Goal: Task Accomplishment & Management: Complete application form

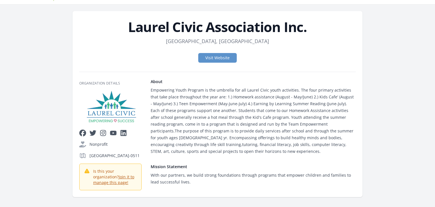
scroll to position [37, 0]
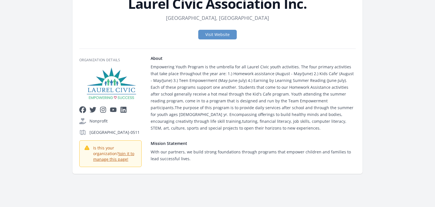
click at [118, 162] on link "Join it to manage this page!​" at bounding box center [113, 156] width 41 height 11
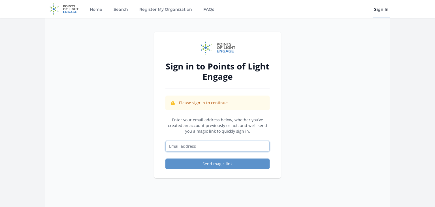
click at [181, 146] on input "Email address" at bounding box center [217, 146] width 104 height 11
type input "[EMAIL_ADDRESS][DOMAIN_NAME]"
click at [165, 158] on button "Send magic link" at bounding box center [217, 163] width 104 height 11
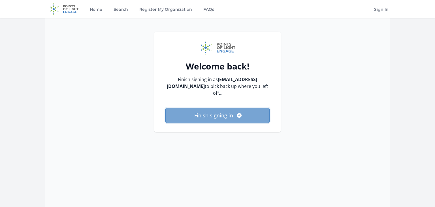
click at [202, 108] on button "Finish signing in" at bounding box center [217, 115] width 104 height 15
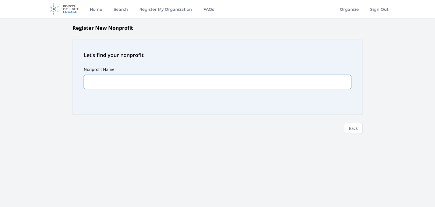
click at [132, 75] on input "Nonprofit Name" at bounding box center [217, 82] width 267 height 14
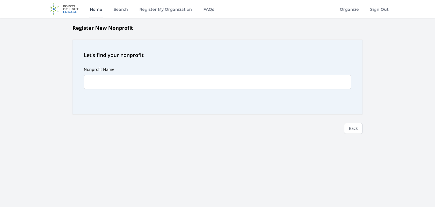
click at [98, 9] on link "Home" at bounding box center [96, 9] width 15 height 18
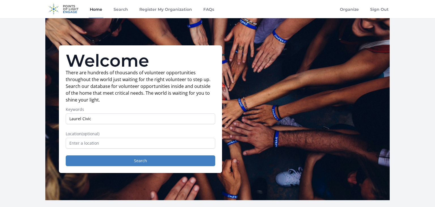
type input "Laurel Civic"
click at [66, 155] on button "Search" at bounding box center [141, 160] width 150 height 11
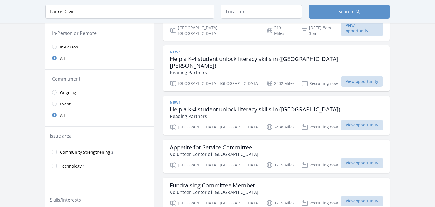
scroll to position [32, 0]
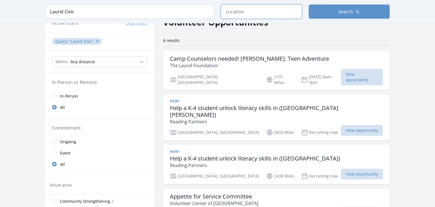
click at [232, 15] on input "text" at bounding box center [261, 12] width 81 height 14
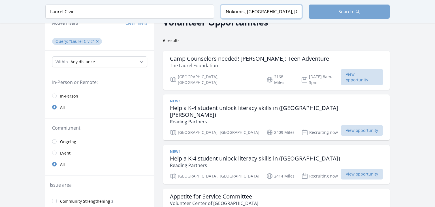
type input "Nokomis, FL, USA"
click at [324, 14] on button "Search" at bounding box center [349, 12] width 81 height 14
click at [323, 12] on button "Search" at bounding box center [349, 12] width 81 height 14
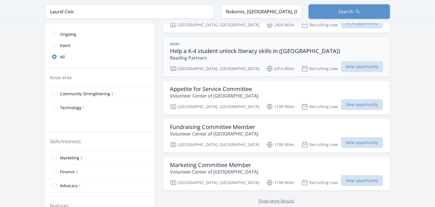
scroll to position [140, 0]
click at [258, 198] on link "Show More Results" at bounding box center [276, 200] width 36 height 5
click at [162, 15] on input "Laurel Civic" at bounding box center [129, 12] width 169 height 14
click button "submit" at bounding box center [0, 0] width 0 height 0
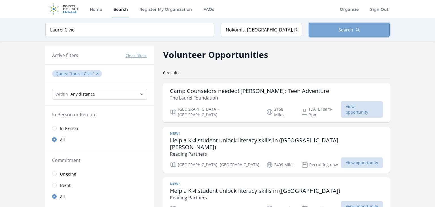
click at [317, 32] on button "Search" at bounding box center [349, 30] width 81 height 14
click at [242, 26] on input "Nokomis, FL, USA" at bounding box center [261, 30] width 81 height 14
click at [126, 13] on link "Search" at bounding box center [120, 9] width 17 height 18
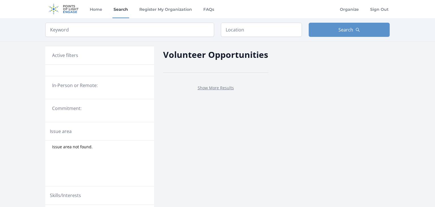
click at [122, 10] on link "Search" at bounding box center [120, 9] width 17 height 18
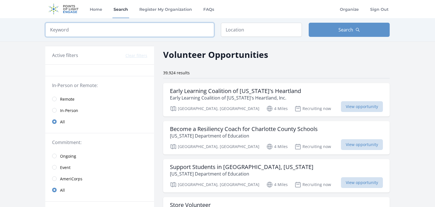
click at [184, 33] on input "search" at bounding box center [129, 30] width 169 height 14
type input "laurel civic"
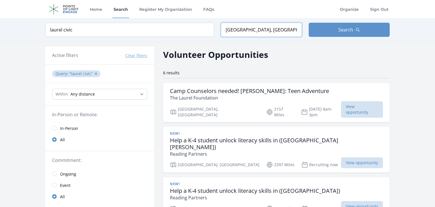
type input "[GEOGRAPHIC_DATA], [GEOGRAPHIC_DATA], [GEOGRAPHIC_DATA]"
click at [100, 10] on link "Home" at bounding box center [96, 9] width 15 height 18
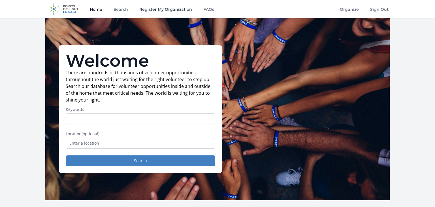
click at [142, 8] on link "Register My Organization" at bounding box center [165, 9] width 55 height 18
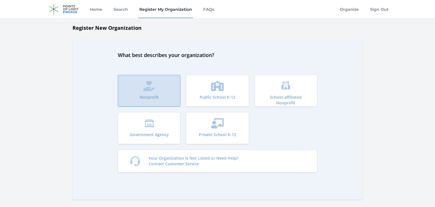
click at [153, 93] on button "Nonprofit" at bounding box center [149, 91] width 63 height 32
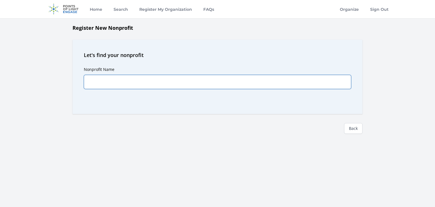
click at [129, 80] on input "Nonprofit Name" at bounding box center [217, 82] width 267 height 14
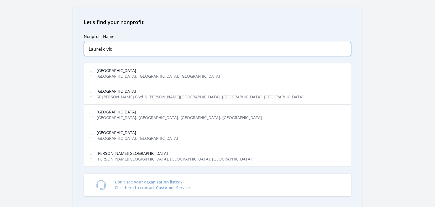
scroll to position [34, 0]
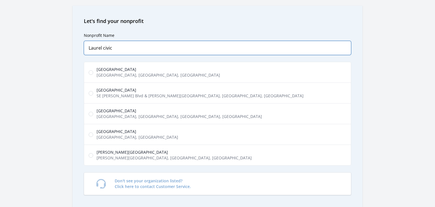
drag, startPoint x: 131, startPoint y: 46, endPoint x: 114, endPoint y: 46, distance: 17.0
click at [113, 46] on input "Laurel civic" at bounding box center [217, 48] width 267 height 14
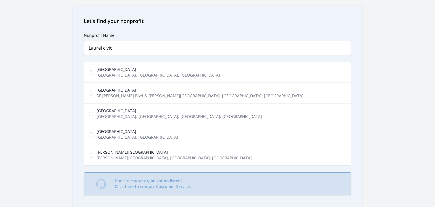
click at [150, 181] on p "Don't see your organization listed? Click here to contact Customer Service." at bounding box center [153, 183] width 76 height 11
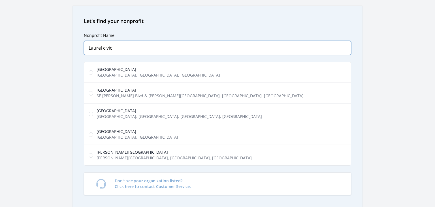
drag, startPoint x: 116, startPoint y: 48, endPoint x: 100, endPoint y: 50, distance: 16.1
click at [100, 50] on input "Laurel civic" at bounding box center [217, 48] width 267 height 14
type input "Laurel Civic Ass"
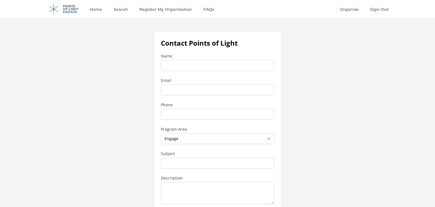
click at [171, 64] on input "Name" at bounding box center [217, 65] width 113 height 11
click at [159, 12] on link "Register My Organization" at bounding box center [165, 9] width 55 height 18
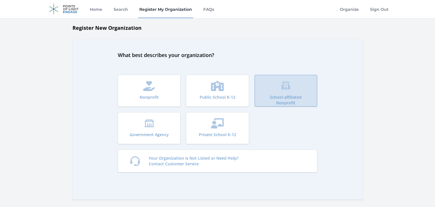
click at [281, 92] on button "School-affiliated Nonprofit" at bounding box center [286, 91] width 63 height 32
click at [282, 84] on icon "submit" at bounding box center [286, 86] width 10 height 10
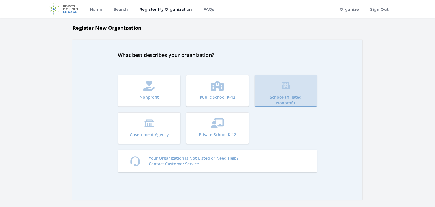
click at [282, 84] on icon "submit" at bounding box center [286, 86] width 10 height 10
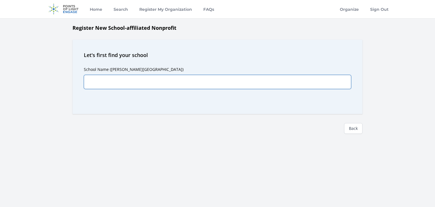
click at [143, 77] on input "School Name ([PERSON_NAME][GEOGRAPHIC_DATA])" at bounding box center [217, 82] width 267 height 14
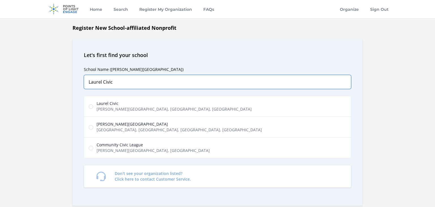
type input "Laurel Civic"
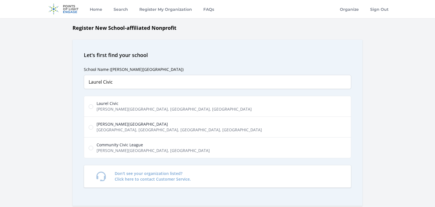
click at [101, 105] on span "Laurel Civic" at bounding box center [174, 104] width 155 height 6
click at [93, 105] on input "Laurel Civic [PERSON_NAME][GEOGRAPHIC_DATA], [GEOGRAPHIC_DATA], [GEOGRAPHIC_DAT…" at bounding box center [91, 106] width 5 height 5
radio input "true"
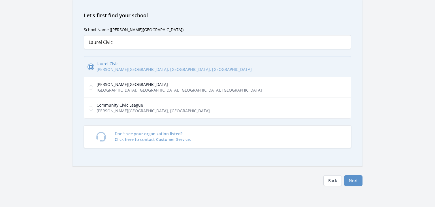
scroll to position [40, 0]
click at [354, 180] on button "Next" at bounding box center [353, 179] width 18 height 11
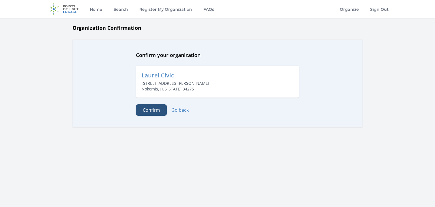
click at [155, 109] on button "Confirm" at bounding box center [151, 109] width 31 height 11
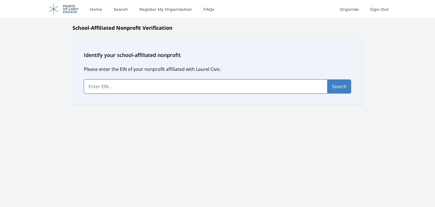
click at [110, 85] on input "text" at bounding box center [206, 86] width 244 height 14
paste input "[US_EMPLOYER_IDENTIFICATION_NUMBER]"
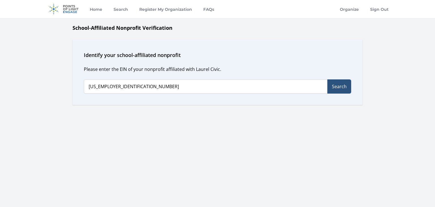
click at [346, 87] on button "Search" at bounding box center [339, 86] width 24 height 14
click at [338, 85] on button "Search" at bounding box center [339, 86] width 24 height 14
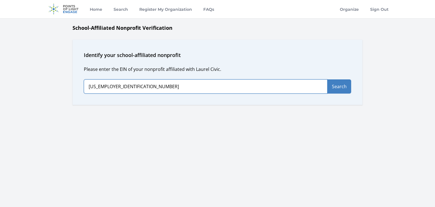
click at [218, 84] on input "65-0187752" at bounding box center [206, 86] width 244 height 14
click at [327, 79] on button "Search" at bounding box center [339, 86] width 24 height 14
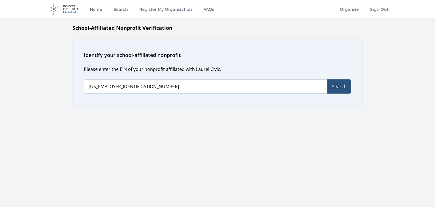
click at [335, 85] on button "Search" at bounding box center [339, 86] width 24 height 14
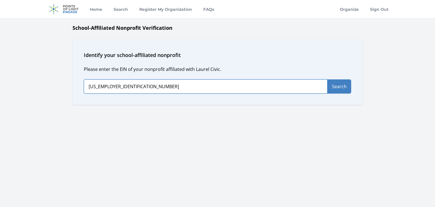
click at [95, 87] on input "65-0187752" at bounding box center [206, 86] width 244 height 14
click at [327, 79] on button "Search" at bounding box center [339, 86] width 24 height 14
click at [146, 89] on input "60-187752" at bounding box center [206, 86] width 244 height 14
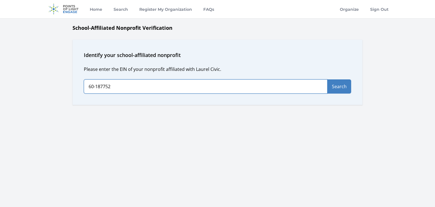
click at [93, 88] on input "60-187752" at bounding box center [206, 86] width 244 height 14
paste input "6501877"
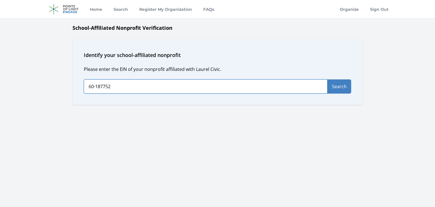
type input "60-6501877"
drag, startPoint x: 103, startPoint y: 89, endPoint x: 79, endPoint y: 88, distance: 24.1
click at [79, 88] on div "Identify your school-affiliated nonprofit Please enter the EIN of your nonprofi…" at bounding box center [218, 72] width 290 height 65
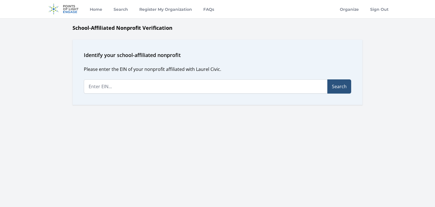
click at [333, 85] on button "Search" at bounding box center [339, 86] width 24 height 14
click at [137, 30] on h1 "School-Affiliated Nonprofit Verification" at bounding box center [218, 28] width 290 height 8
click at [113, 76] on div "Please enter the EIN of your nonprofit affiliated with Laurel Civic. Search" at bounding box center [217, 80] width 267 height 28
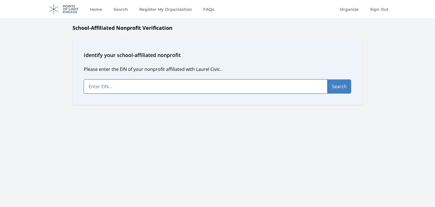
click at [110, 80] on input "text" at bounding box center [206, 86] width 244 height 14
paste input "[US_EMPLOYER_IDENTIFICATION_NUMBER]"
type input "[US_EMPLOYER_IDENTIFICATION_NUMBER]"
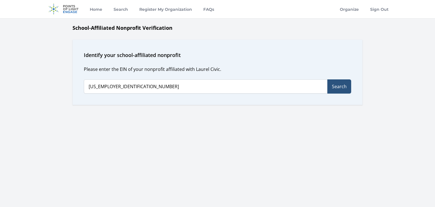
click at [328, 82] on button "Search" at bounding box center [339, 86] width 24 height 14
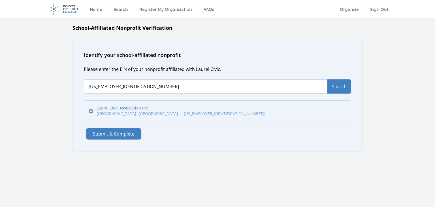
click at [184, 114] on span "[US_EMPLOYER_IDENTIFICATION_NUMBER]" at bounding box center [224, 114] width 81 height 6
click at [93, 113] on input "Laurel Civic Association Inc. [PERSON_NAME], [GEOGRAPHIC_DATA] · [US_EMPLOYER_I…" at bounding box center [91, 111] width 5 height 5
click at [118, 129] on button "Submit & Complete" at bounding box center [113, 133] width 55 height 11
click at [110, 135] on button "Submit & Complete" at bounding box center [113, 133] width 55 height 11
click at [109, 132] on button "Submit & Complete" at bounding box center [113, 133] width 55 height 11
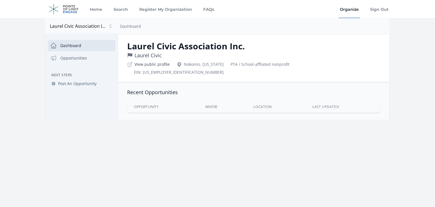
click at [154, 63] on link "View public profile" at bounding box center [152, 64] width 35 height 6
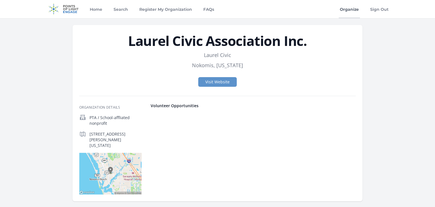
click at [355, 10] on link "Organize" at bounding box center [349, 9] width 21 height 18
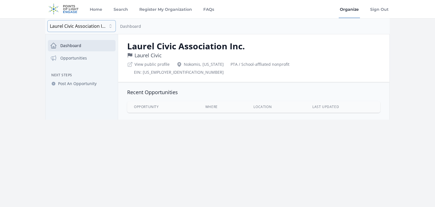
click at [86, 24] on span "Laurel Civic Association Inc." at bounding box center [78, 26] width 57 height 7
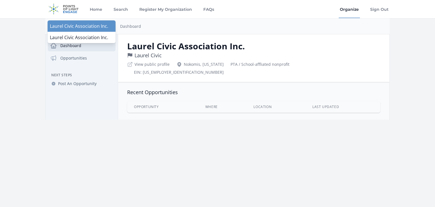
click at [94, 28] on span "Laurel Civic Association Inc." at bounding box center [81, 26] width 63 height 7
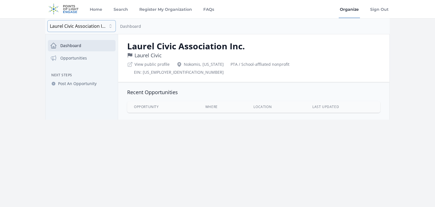
click at [94, 27] on span "Laurel Civic Association Inc." at bounding box center [78, 26] width 57 height 7
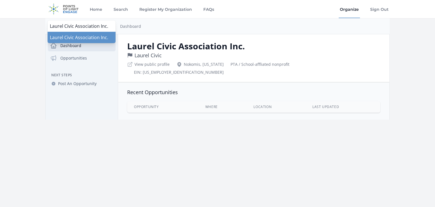
click at [95, 36] on span "Laurel Civic Association Inc." at bounding box center [81, 37] width 63 height 7
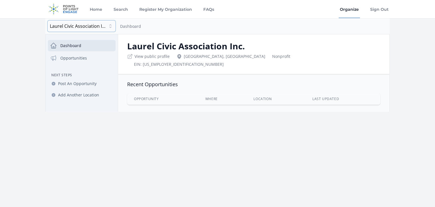
click at [93, 28] on span "Laurel Civic Association Inc." at bounding box center [78, 26] width 57 height 7
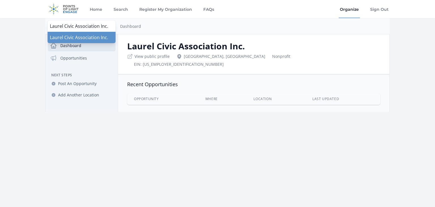
click at [88, 34] on span "Laurel Civic Association Inc." at bounding box center [81, 37] width 63 height 7
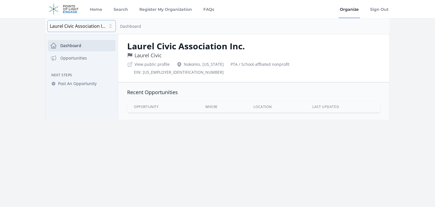
click at [89, 27] on span "Laurel Civic Association Inc." at bounding box center [78, 26] width 57 height 7
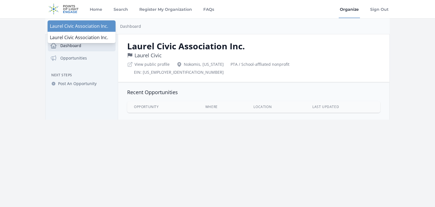
click at [88, 30] on li "Laurel Civic Association Inc." at bounding box center [82, 25] width 68 height 11
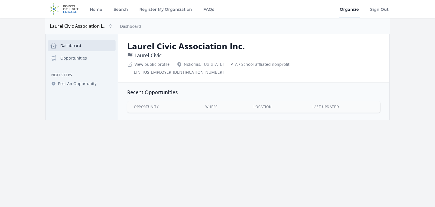
click at [164, 54] on p "Laurel Civic" at bounding box center [253, 55] width 253 height 8
click at [148, 55] on span "Laurel Civic" at bounding box center [148, 55] width 27 height 8
click at [142, 63] on link "View public profile" at bounding box center [152, 64] width 35 height 6
click at [81, 28] on span "Laurel Civic Association Inc." at bounding box center [78, 26] width 57 height 7
click at [166, 24] on div "Dashboard" at bounding box center [254, 25] width 272 height 11
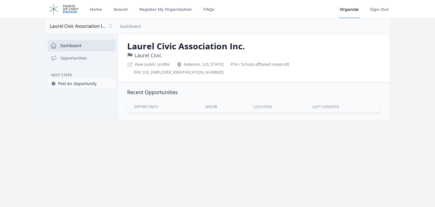
click at [70, 85] on span "Post An Opportunity" at bounding box center [77, 84] width 39 height 6
click at [152, 67] on link "View public profile" at bounding box center [152, 64] width 35 height 6
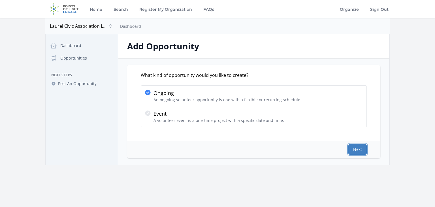
click at [353, 146] on button "Next" at bounding box center [357, 149] width 18 height 11
click at [360, 150] on button "Next" at bounding box center [357, 149] width 18 height 11
